Goal: Task Accomplishment & Management: Use online tool/utility

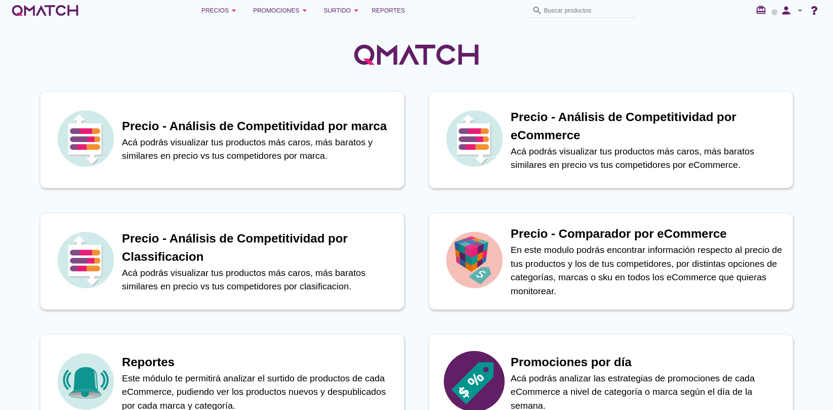
click at [195, 55] on div at bounding box center [416, 50] width 833 height 58
click at [396, 5] on link "Reportes" at bounding box center [388, 10] width 40 height 17
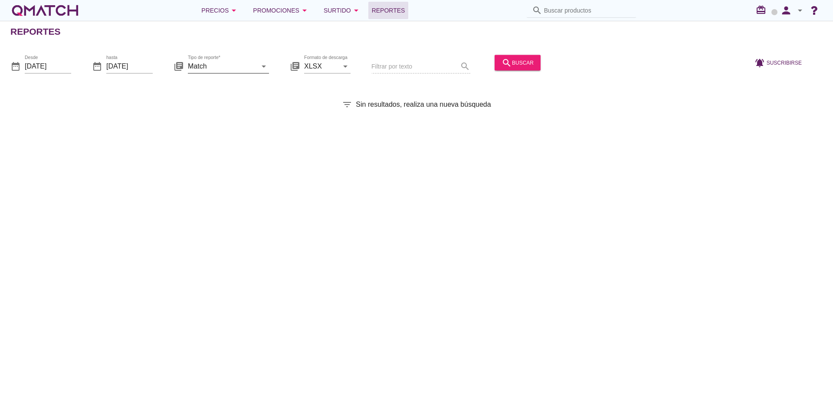
click at [233, 72] on input "Match" at bounding box center [222, 66] width 69 height 14
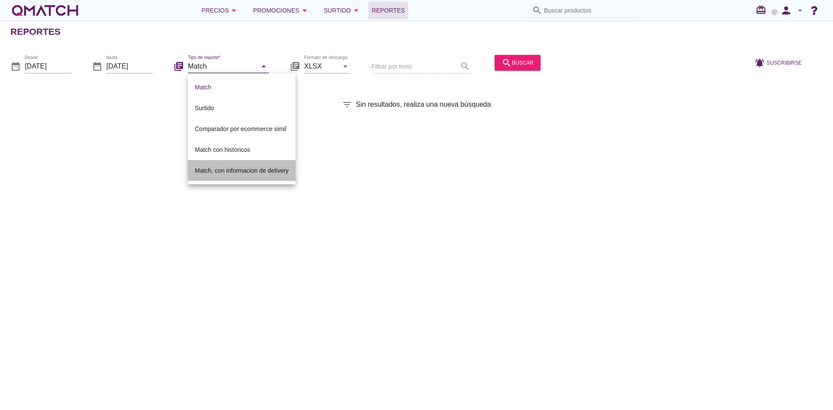
click at [242, 165] on div "Match, con informacion de delivery" at bounding box center [242, 170] width 94 height 10
type input "Match, con informacion de delivery"
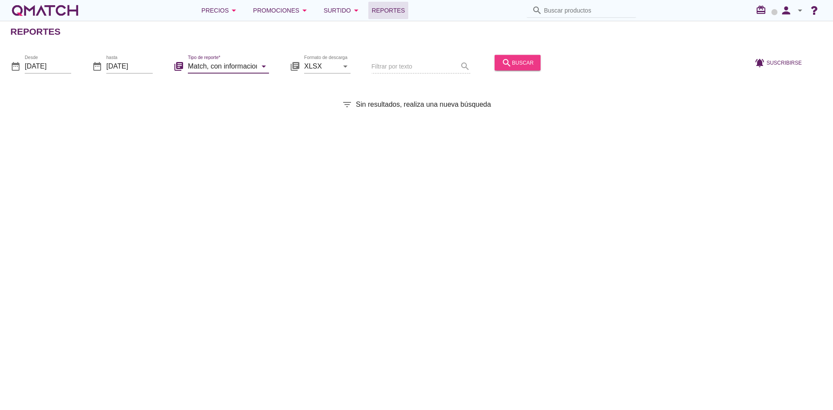
click at [496, 61] on button "search buscar" at bounding box center [518, 63] width 46 height 16
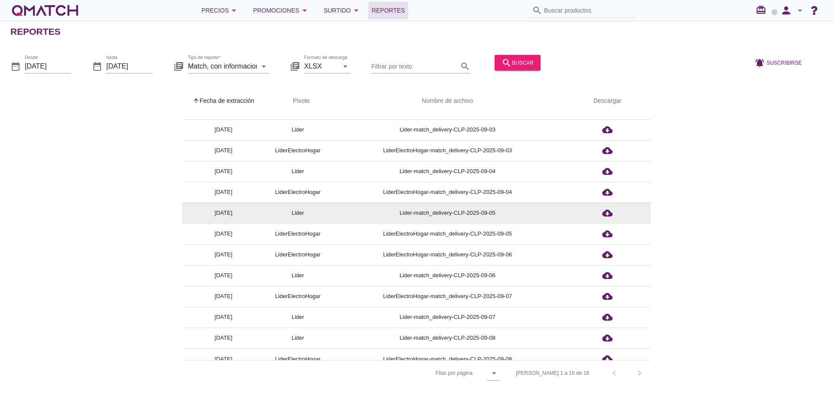
scroll to position [86, 0]
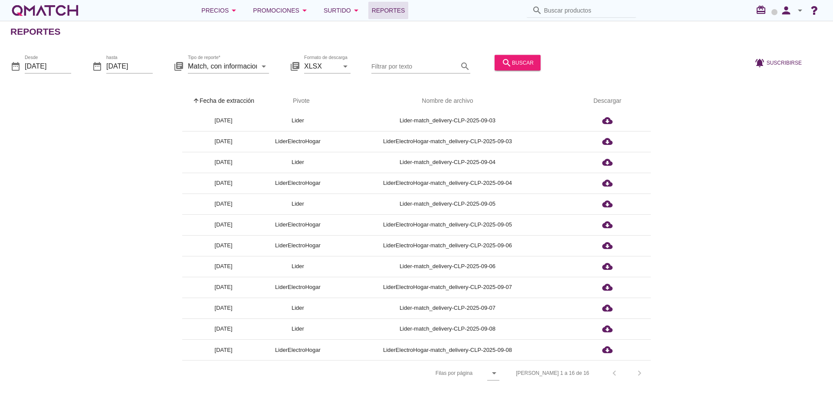
click at [642, 370] on div "Filas 1 a 16 de 16 chevron_left chevron_right" at bounding box center [577, 373] width 145 height 21
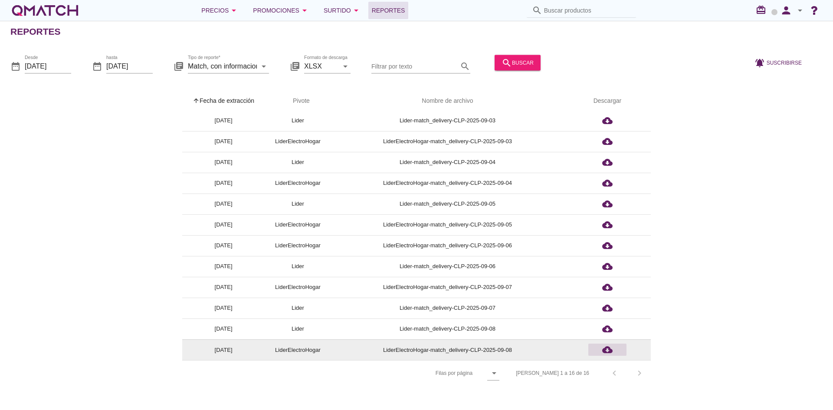
click at [607, 351] on icon "cloud_download" at bounding box center [607, 349] width 10 height 10
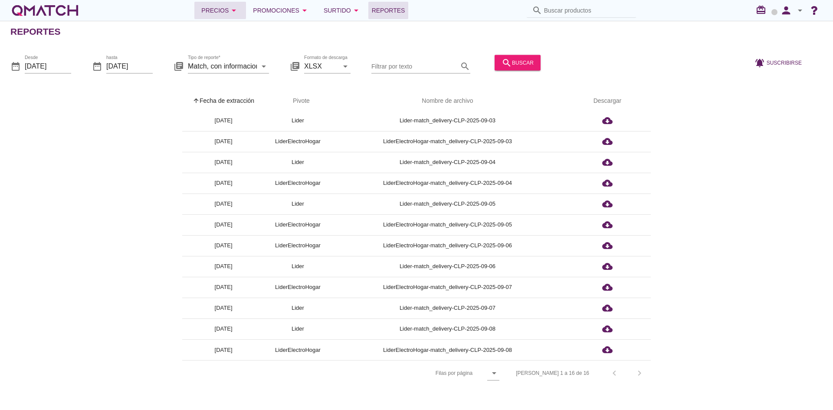
click at [226, 9] on div "Precios arrow_drop_down" at bounding box center [220, 10] width 38 height 10
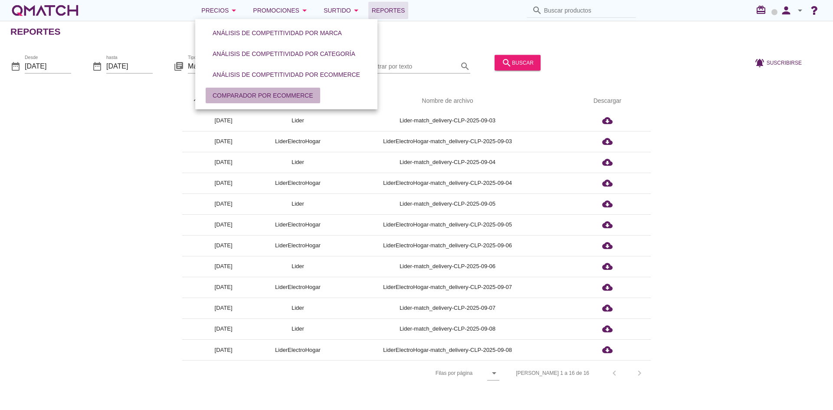
click at [231, 96] on div "Comparador por eCommerce" at bounding box center [263, 95] width 101 height 9
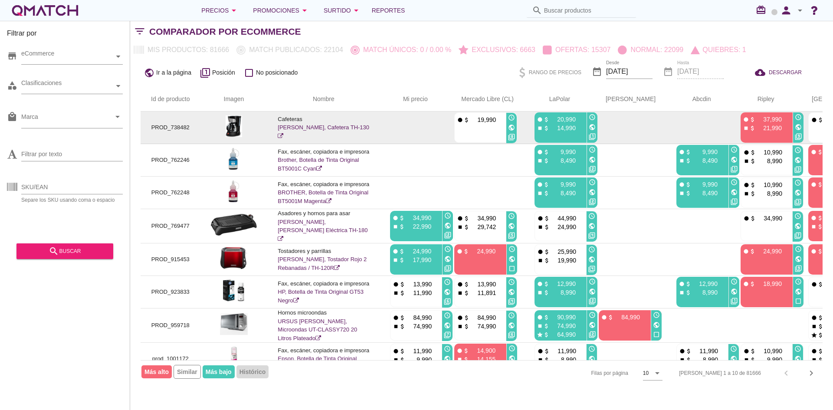
click at [296, 125] on link "THOMAS, Thomas, Cafetera TH-130" at bounding box center [324, 131] width 92 height 15
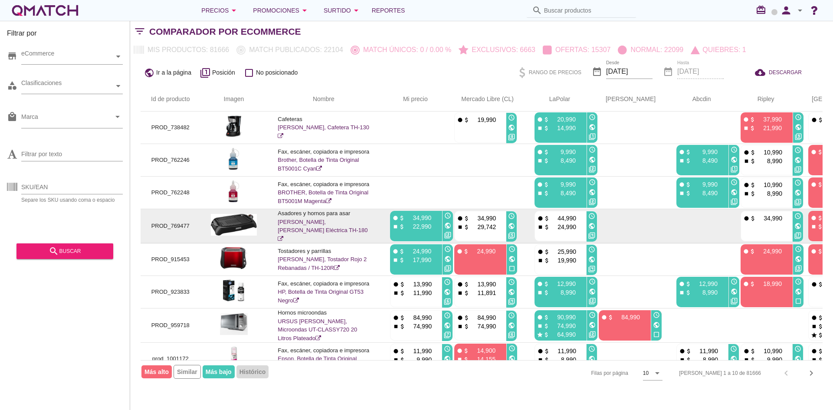
click at [305, 226] on link "THOMAS, Parrilla Eléctrica TH-180" at bounding box center [323, 230] width 90 height 23
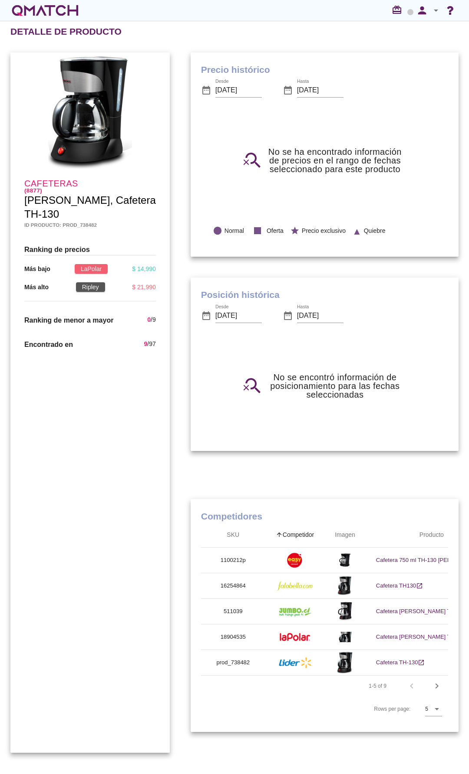
click at [180, 44] on div "Precio histórico date_range Desde 2025-08-09 date_range Hasta 2025-09-09 search…" at bounding box center [324, 155] width 289 height 226
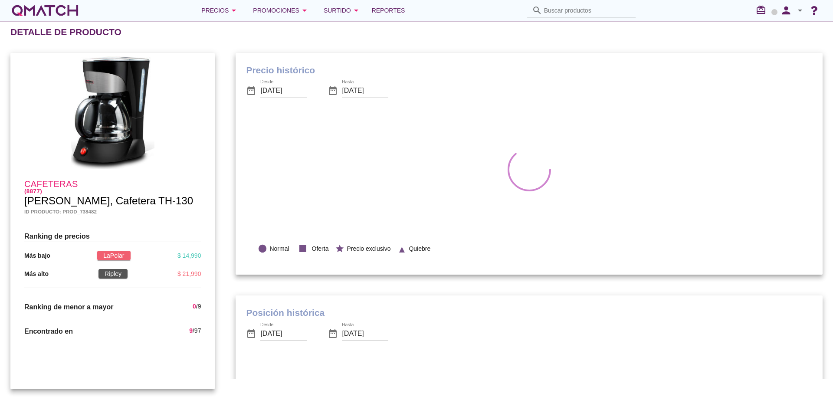
click at [468, 10] on icon "arrow_drop_down" at bounding box center [800, 10] width 10 height 10
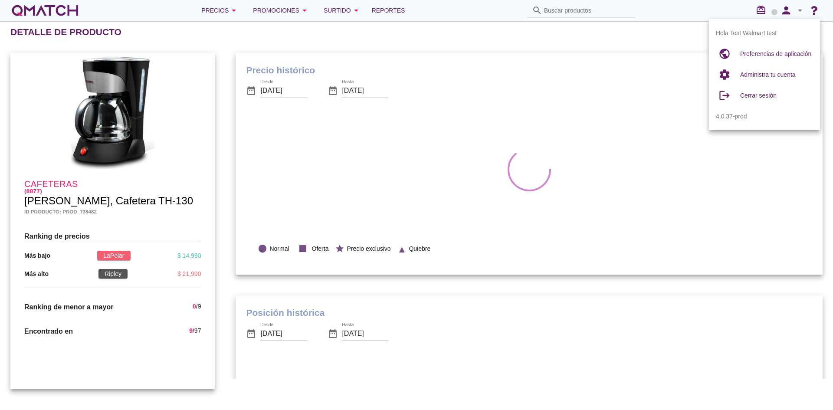
click at [468, 37] on div "Detalle de producto" at bounding box center [421, 32] width 823 height 21
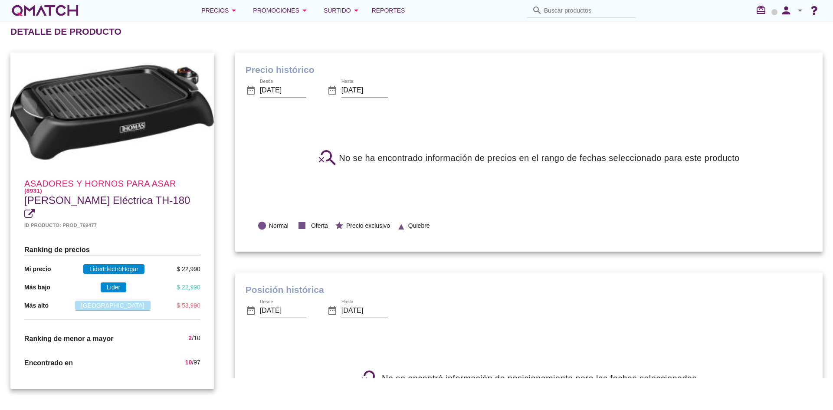
click at [371, 39] on div "Detalle de producto" at bounding box center [421, 31] width 823 height 21
click at [791, 11] on icon "person" at bounding box center [785, 10] width 17 height 12
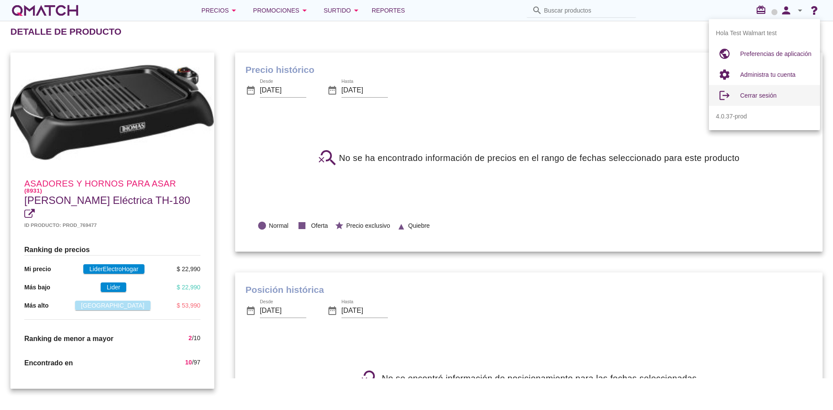
click at [758, 95] on span "Cerrar sesión" at bounding box center [758, 95] width 36 height 7
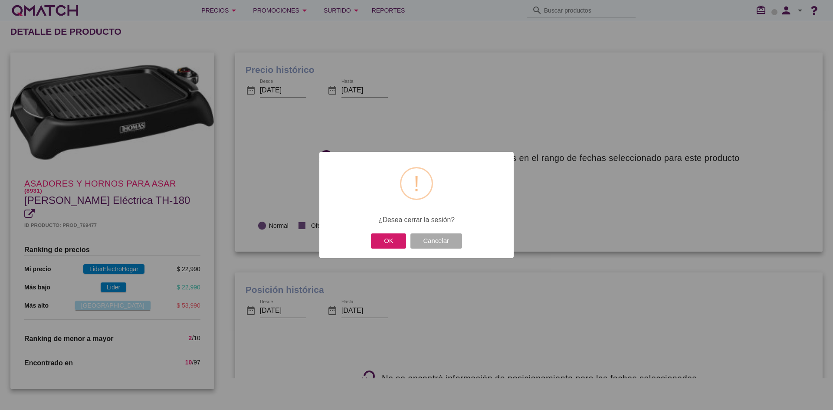
click at [395, 245] on button "OK" at bounding box center [388, 240] width 35 height 15
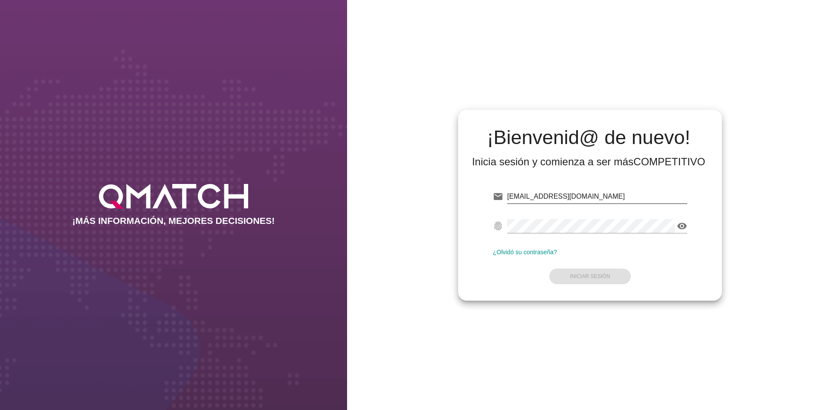
click at [544, 198] on input "[EMAIL_ADDRESS][DOMAIN_NAME]" at bounding box center [597, 197] width 180 height 14
drag, startPoint x: 544, startPoint y: 198, endPoint x: 600, endPoint y: 198, distance: 56.4
click at [600, 198] on input "[EMAIL_ADDRESS][DOMAIN_NAME]" at bounding box center [597, 197] width 180 height 14
type input "[EMAIL_ADDRESS][DOMAIN_NAME]"
click at [593, 272] on button "Iniciar Sesión" at bounding box center [590, 277] width 82 height 16
